Goal: Task Accomplishment & Management: Complete application form

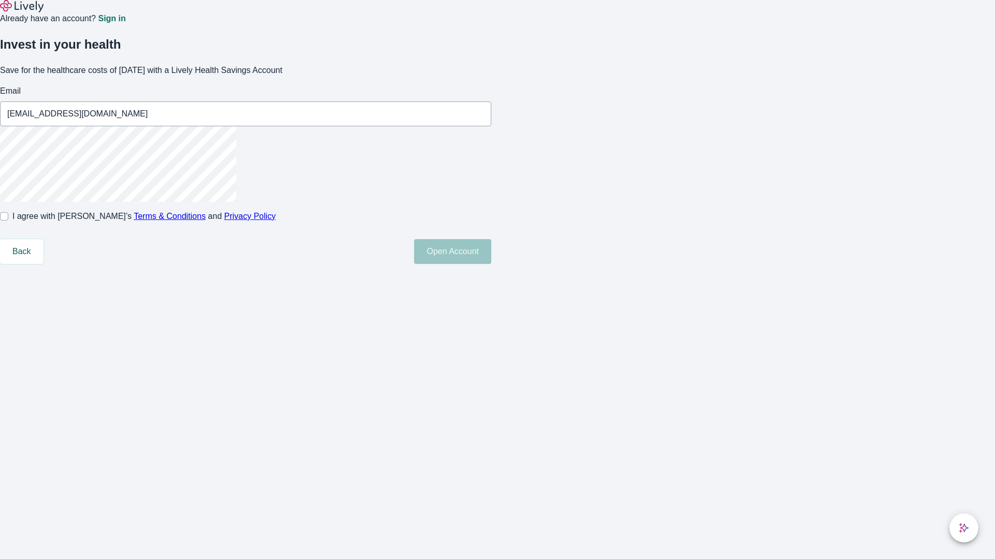
click at [8, 221] on input "I agree with Lively’s Terms & Conditions and Privacy Policy" at bounding box center [4, 216] width 8 height 8
checkbox input "true"
click at [491, 264] on button "Open Account" at bounding box center [452, 251] width 77 height 25
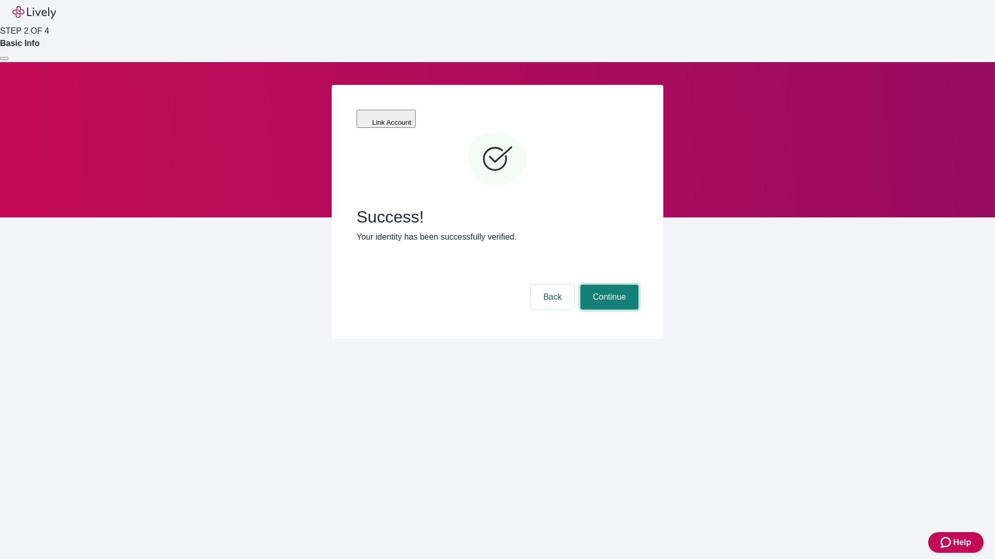
click at [608, 285] on button "Continue" at bounding box center [609, 297] width 58 height 25
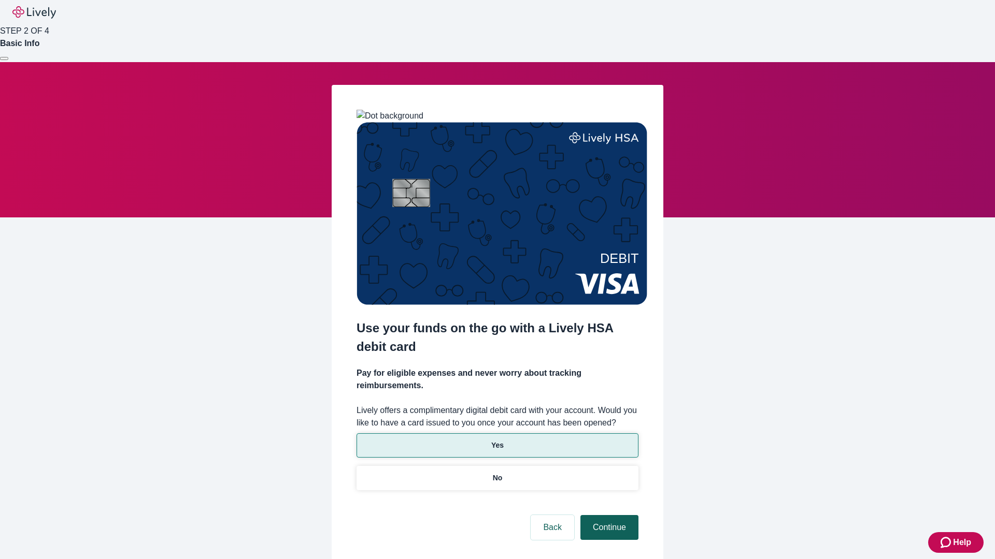
click at [497, 440] on p "Yes" at bounding box center [497, 445] width 12 height 11
click at [608, 515] on button "Continue" at bounding box center [609, 527] width 58 height 25
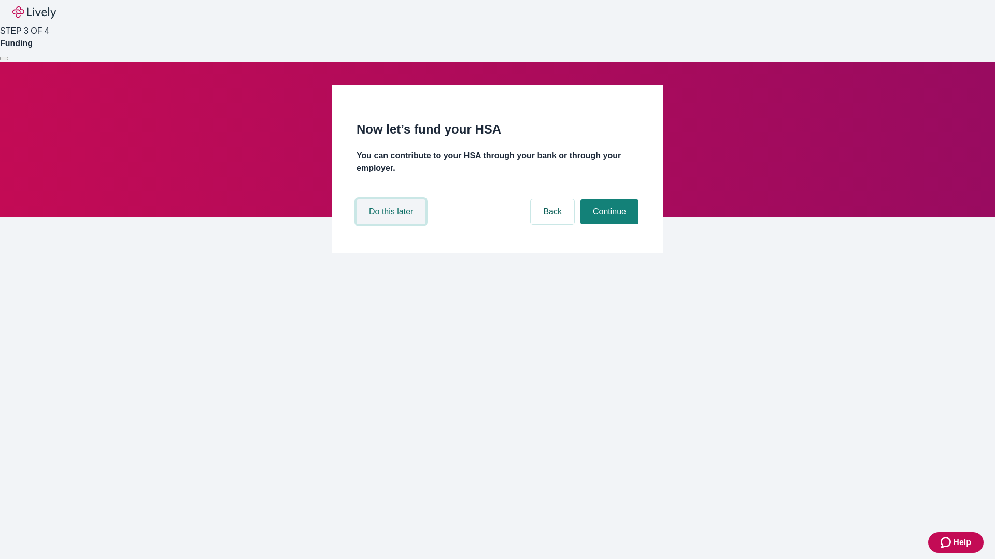
click at [392, 224] on button "Do this later" at bounding box center [390, 211] width 69 height 25
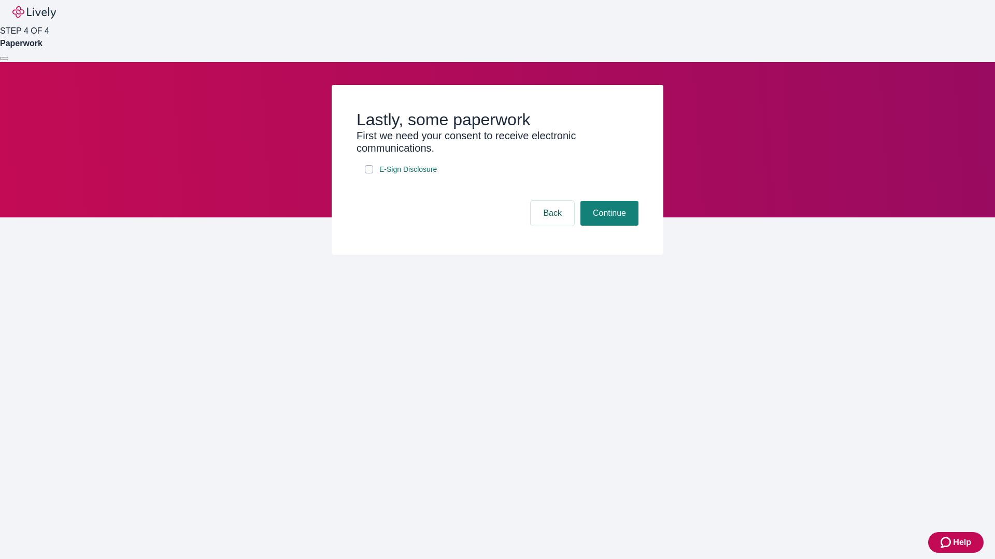
click at [369, 174] on input "E-Sign Disclosure" at bounding box center [369, 169] width 8 height 8
checkbox input "true"
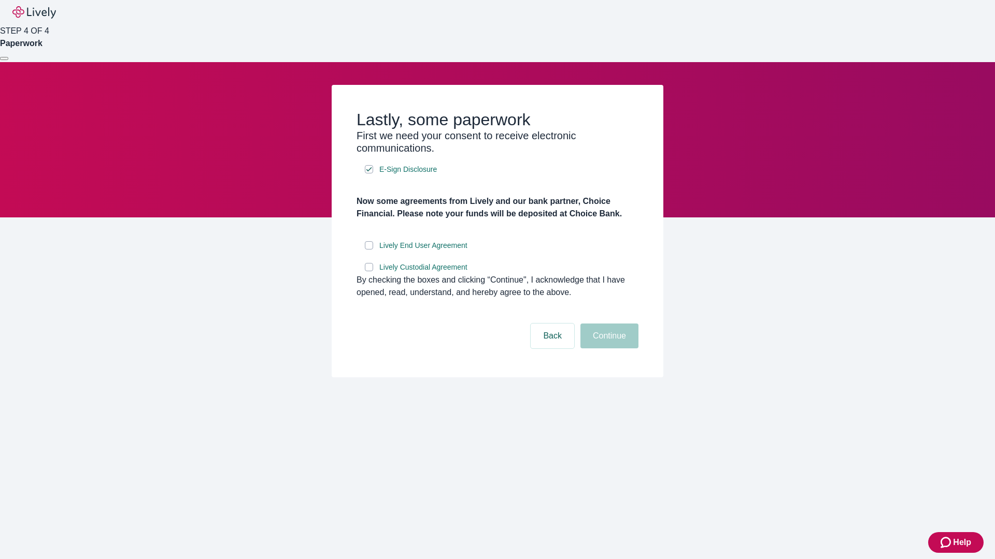
click at [369, 250] on input "Lively End User Agreement" at bounding box center [369, 245] width 8 height 8
checkbox input "true"
click at [369, 271] on input "Lively Custodial Agreement" at bounding box center [369, 267] width 8 height 8
checkbox input "true"
click at [608, 349] on button "Continue" at bounding box center [609, 336] width 58 height 25
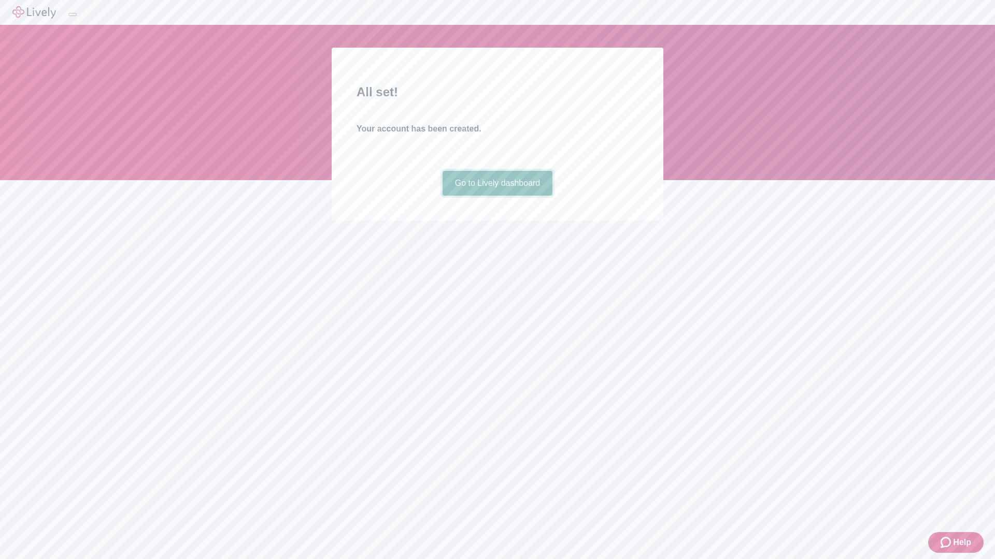
click at [497, 196] on link "Go to Lively dashboard" at bounding box center [497, 183] width 110 height 25
